Goal: Task Accomplishment & Management: Complete application form

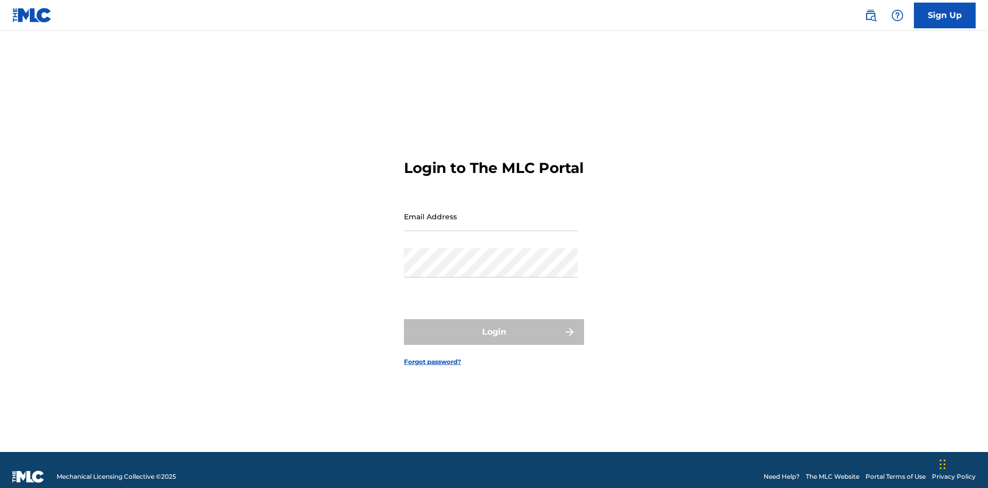
scroll to position [13, 0]
click at [491, 212] on input "Email Address" at bounding box center [491, 216] width 174 height 29
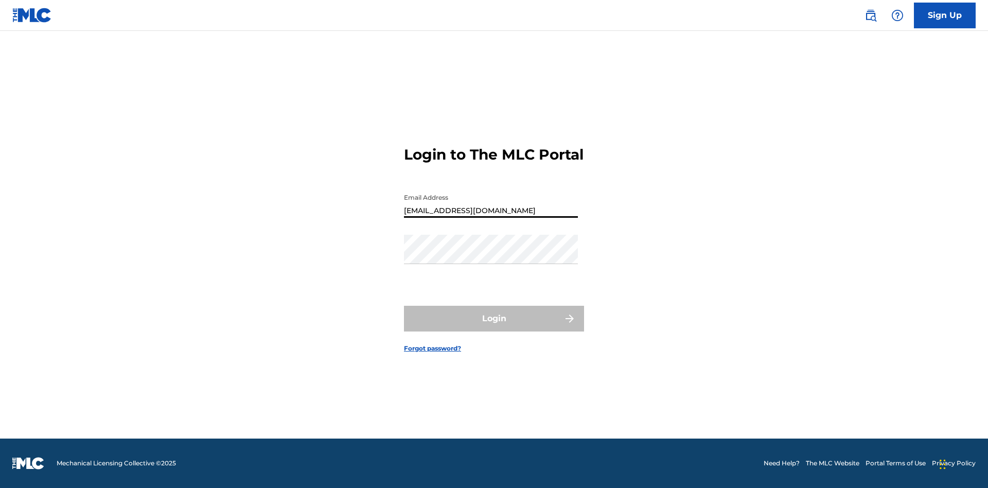
type input "Duke.McTesterson@gmail.com"
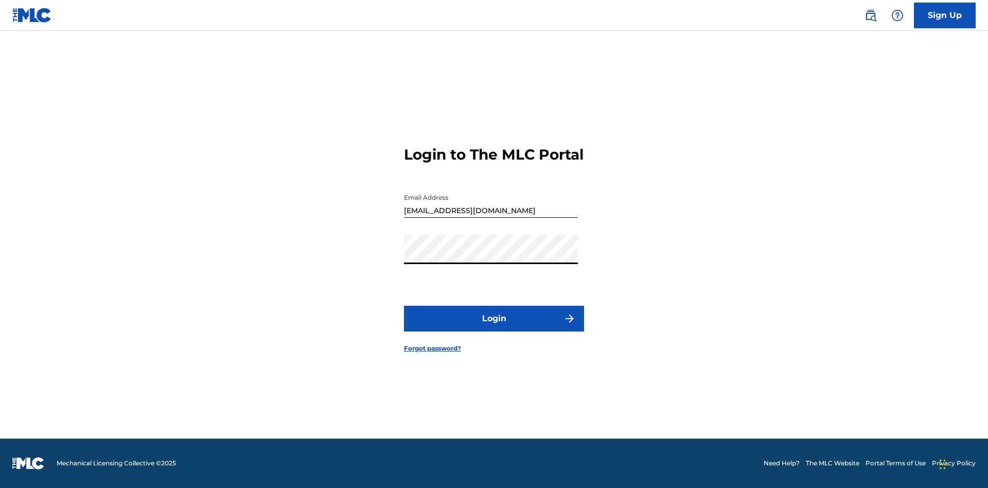
click at [494, 327] on button "Login" at bounding box center [494, 319] width 180 height 26
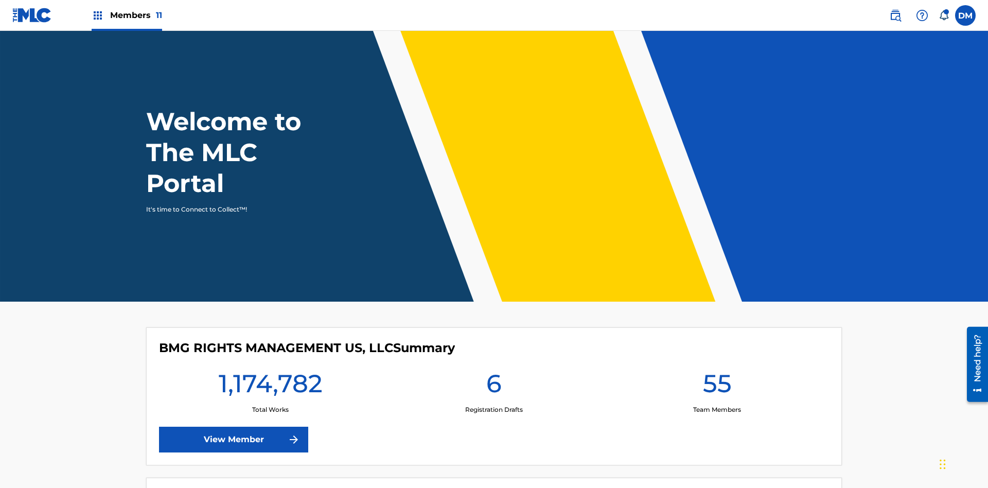
scroll to position [44, 0]
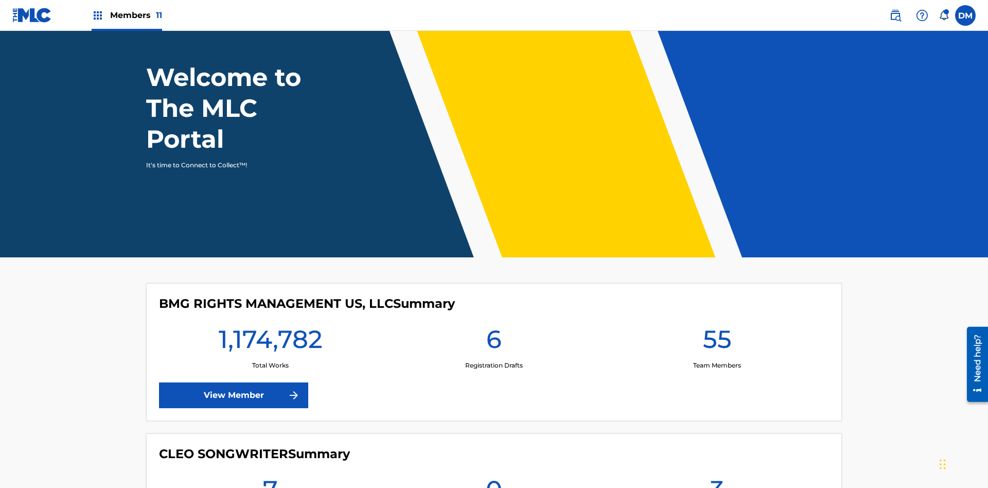
click at [127, 15] on span "Members 11" at bounding box center [136, 15] width 52 height 12
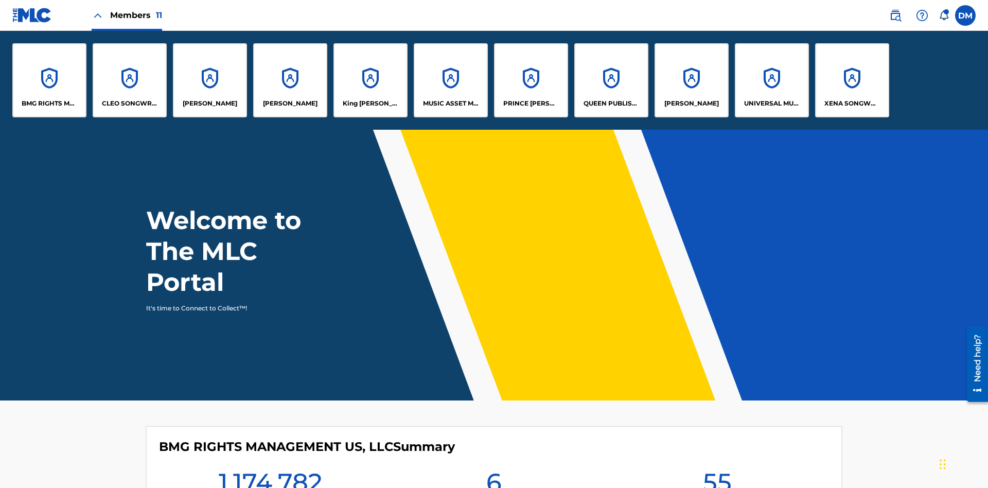
click at [370, 103] on p "King McTesterson" at bounding box center [371, 103] width 56 height 9
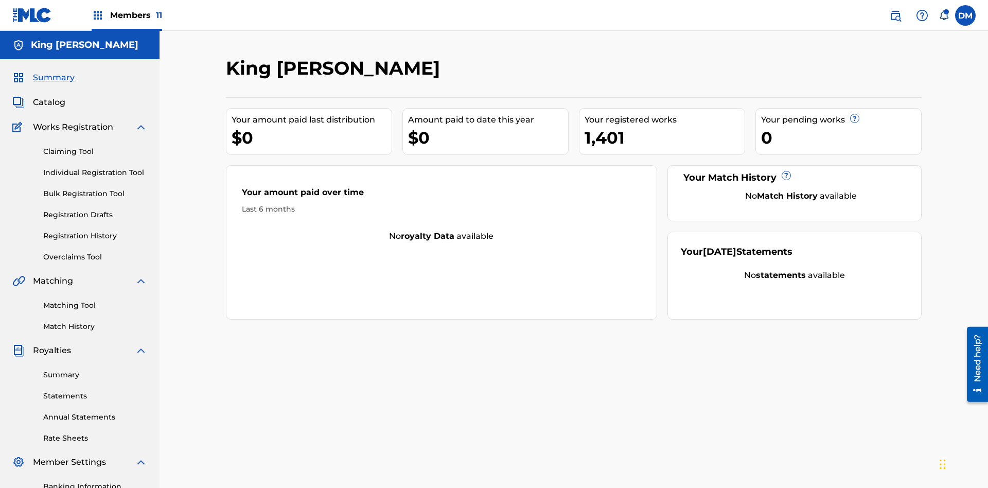
click at [95, 167] on link "Individual Registration Tool" at bounding box center [95, 172] width 104 height 11
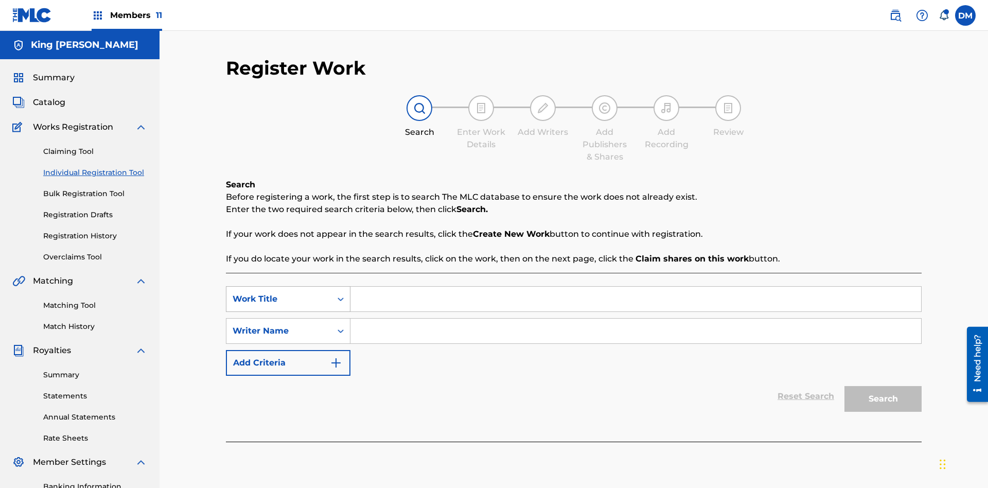
click at [279, 293] on div "Work Title" at bounding box center [279, 299] width 93 height 12
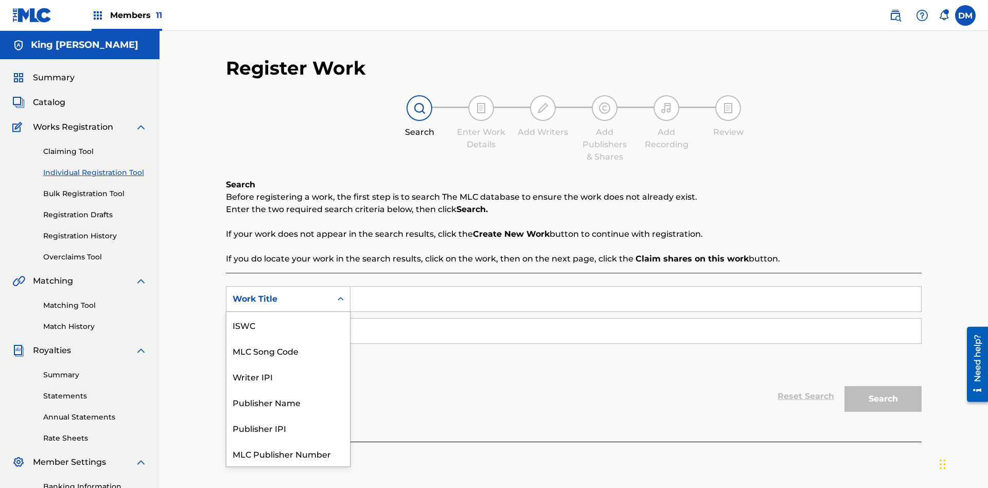
click at [288, 338] on div "MLC Song Code" at bounding box center [288, 351] width 124 height 26
click at [279, 325] on div "Writer Name" at bounding box center [279, 331] width 93 height 12
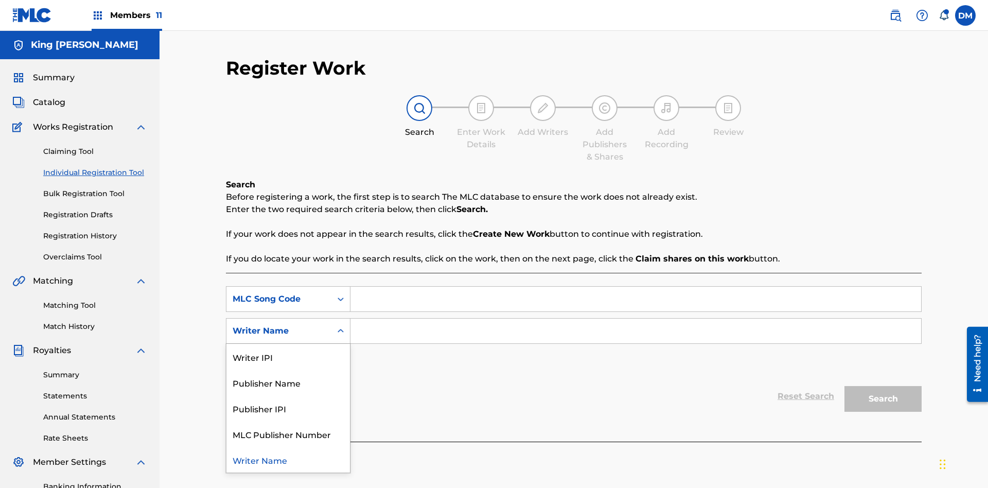
click at [288, 447] on div "Writer Name" at bounding box center [288, 460] width 124 height 26
click at [636, 287] on input "Search Form" at bounding box center [636, 299] width 571 height 25
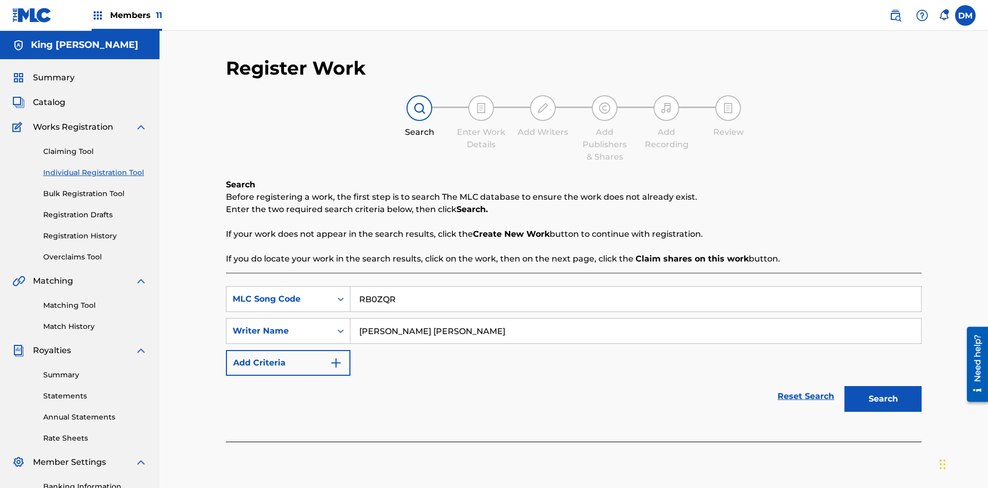
click at [883, 386] on button "Search" at bounding box center [883, 399] width 77 height 26
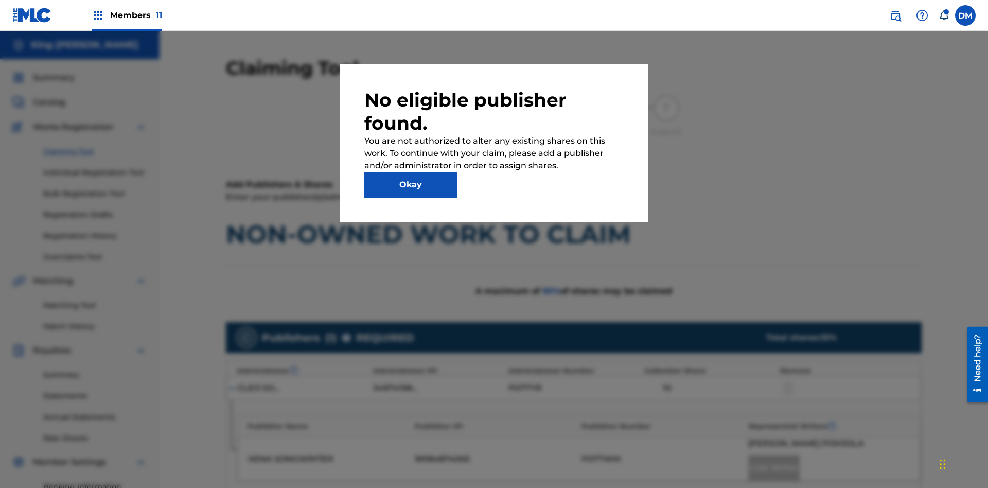
click at [411, 185] on button "Okay" at bounding box center [410, 185] width 93 height 26
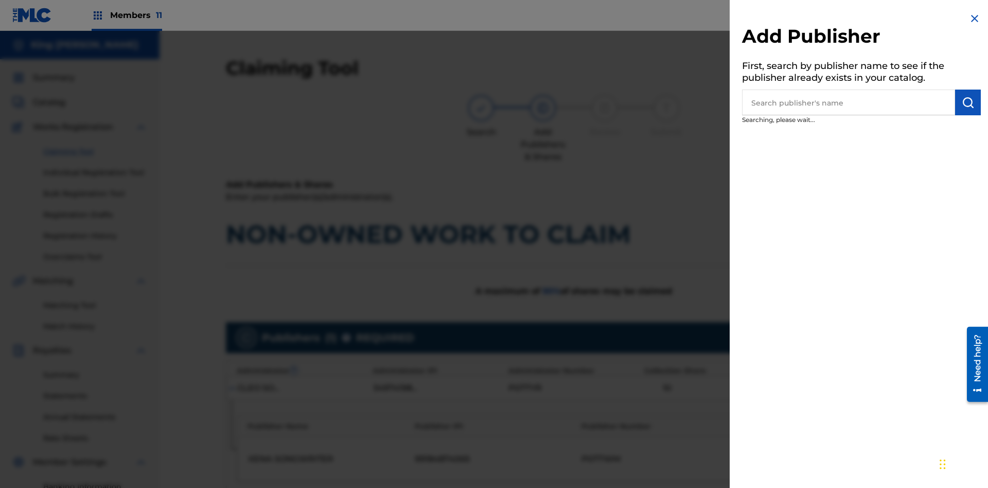
click at [849, 102] on input "text" at bounding box center [848, 103] width 213 height 26
type input "Test2025.08.28.04.31.05"
click at [968, 102] on img "submit" at bounding box center [968, 102] width 12 height 12
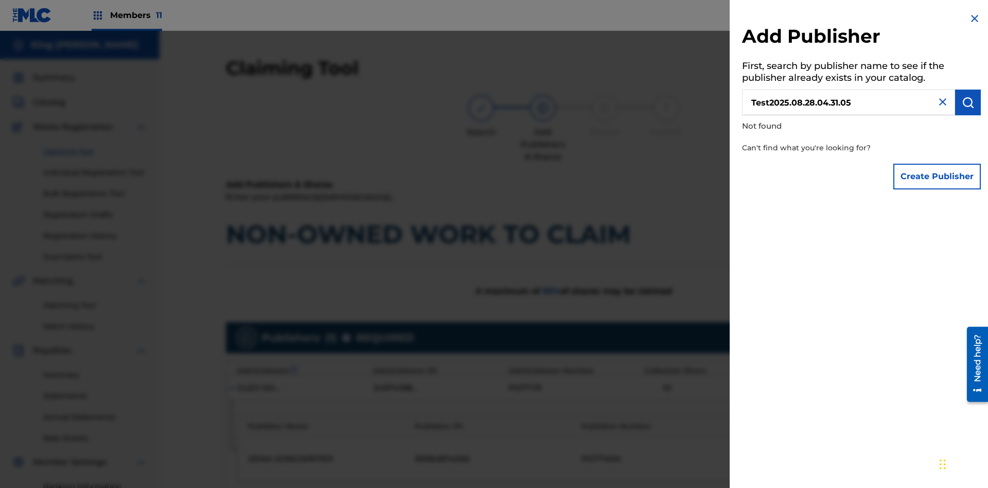
click at [938, 176] on button "Create Publisher" at bounding box center [938, 177] width 88 height 26
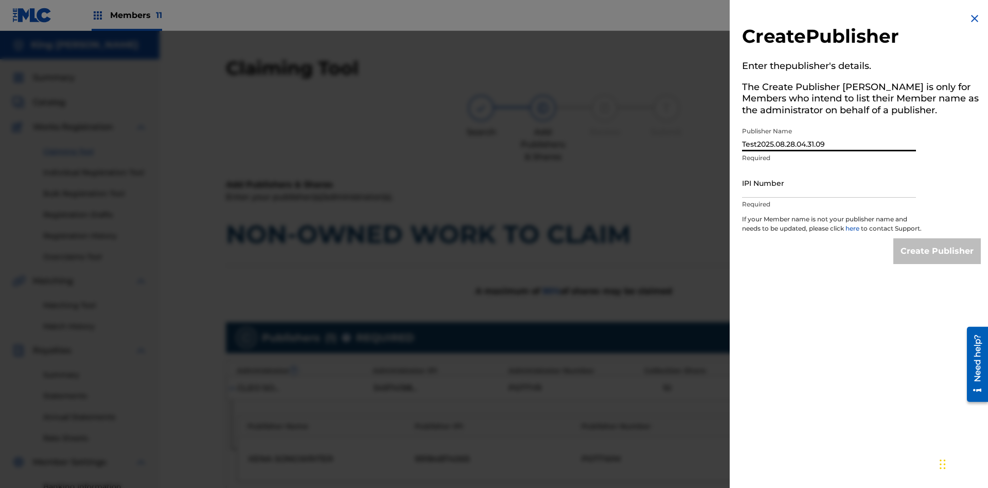
click at [829, 183] on input "IPI Number" at bounding box center [829, 182] width 174 height 29
click at [938, 260] on input "Create Publisher" at bounding box center [938, 251] width 88 height 26
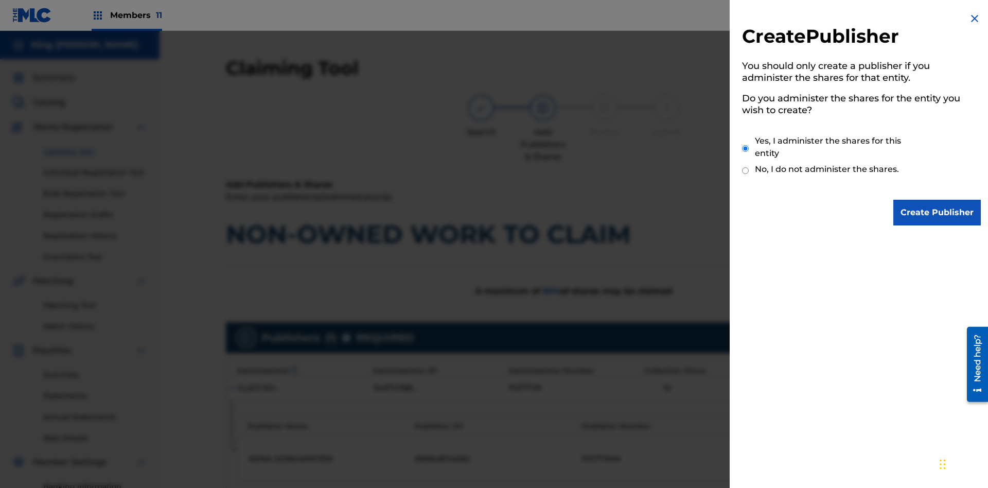
click at [938, 213] on input "Create Publisher" at bounding box center [938, 213] width 88 height 26
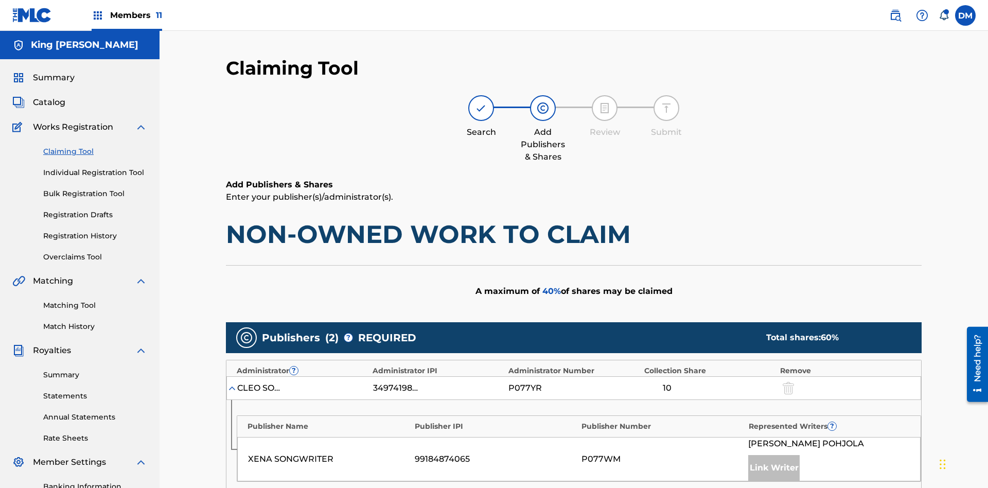
type input "50"
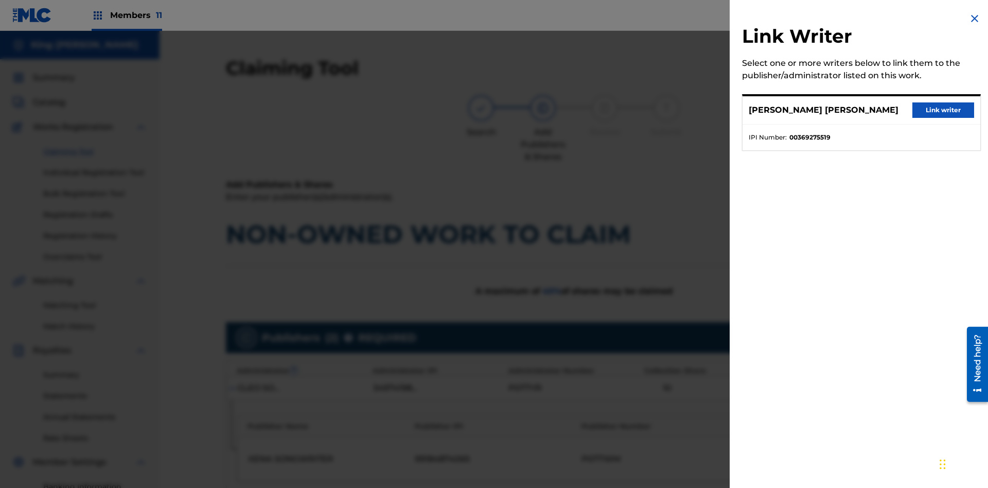
click at [943, 110] on button "Link writer" at bounding box center [944, 109] width 62 height 15
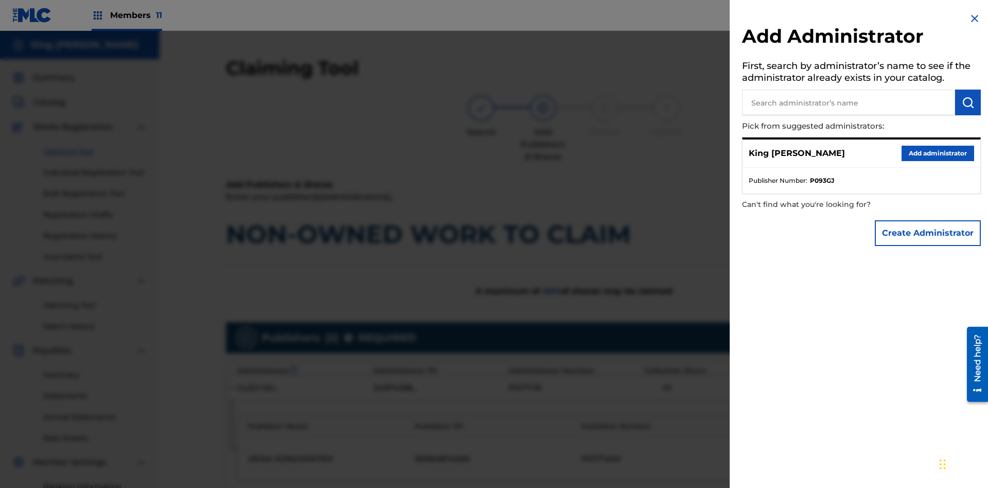
click at [849, 102] on input "text" at bounding box center [848, 103] width 213 height 26
type input "Test2025.08.28.04.31.30"
click at [968, 102] on img "submit" at bounding box center [968, 102] width 12 height 12
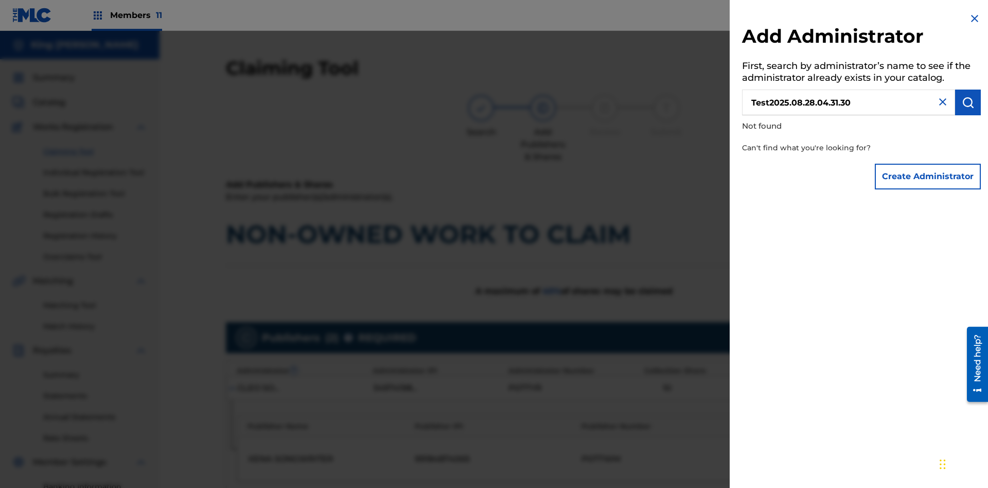
click at [929, 176] on button "Create Administrator" at bounding box center [928, 177] width 106 height 26
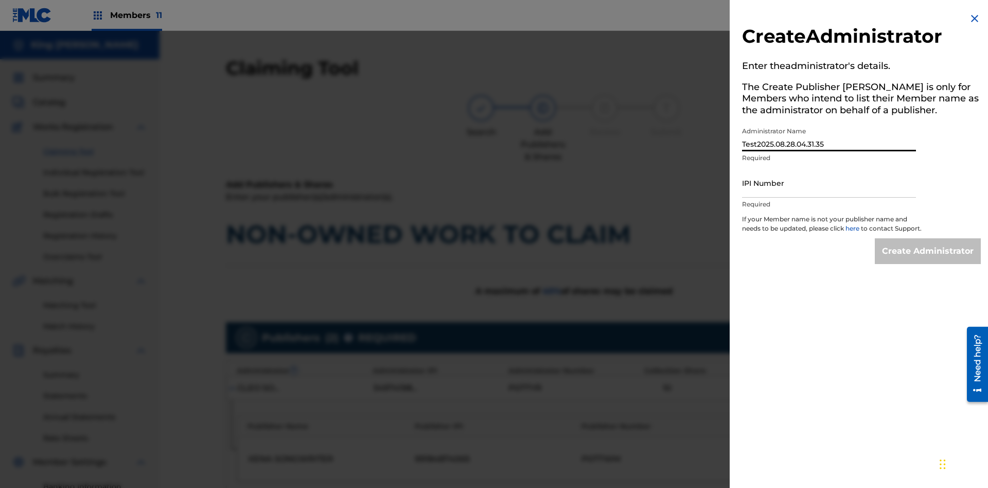
click at [829, 183] on input "IPI Number" at bounding box center [829, 182] width 174 height 29
click at [929, 260] on input "Create Administrator" at bounding box center [928, 251] width 106 height 26
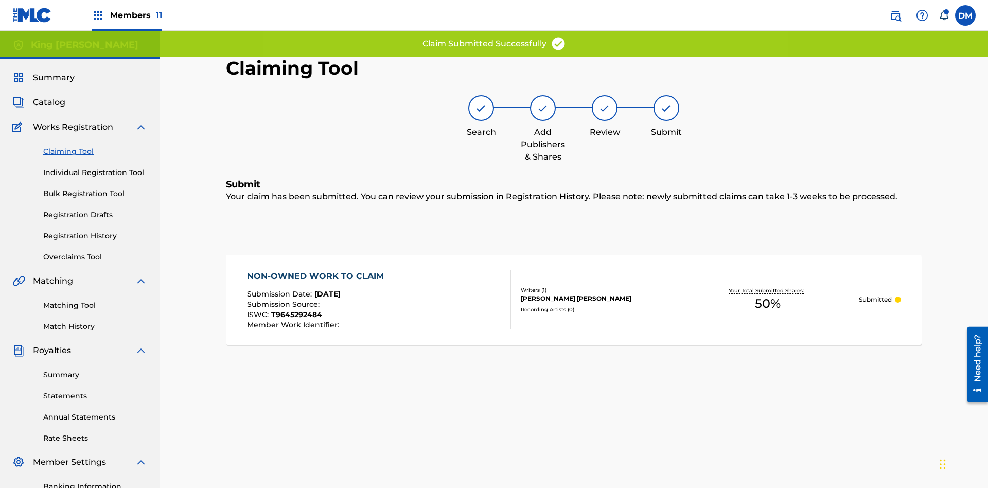
click at [95, 231] on link "Registration History" at bounding box center [95, 236] width 104 height 11
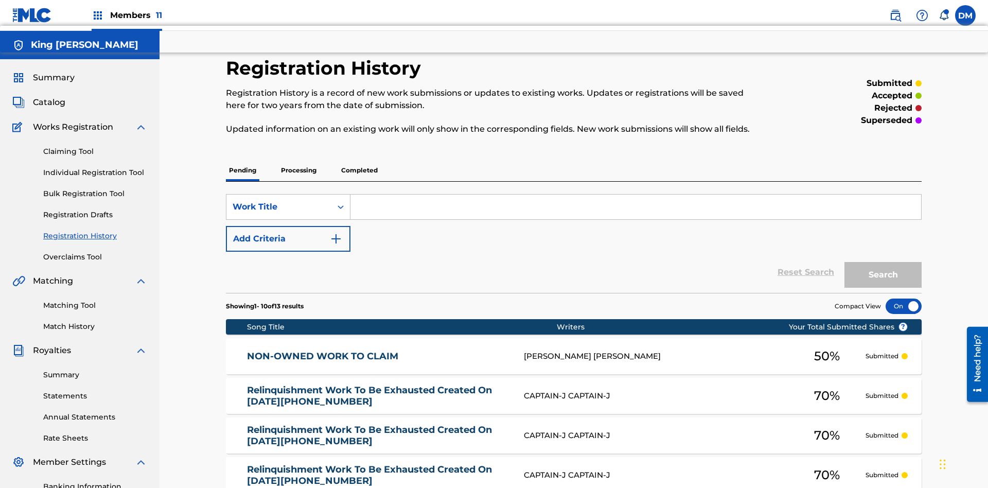
click at [636, 195] on input "Search Form" at bounding box center [636, 207] width 571 height 25
type input "NON-OWNED WORK TO CLAIM"
